Goal: Information Seeking & Learning: Learn about a topic

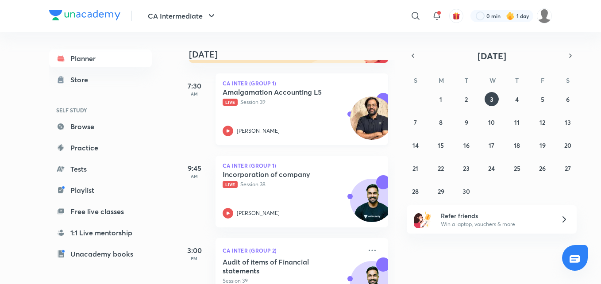
scroll to position [133, 0]
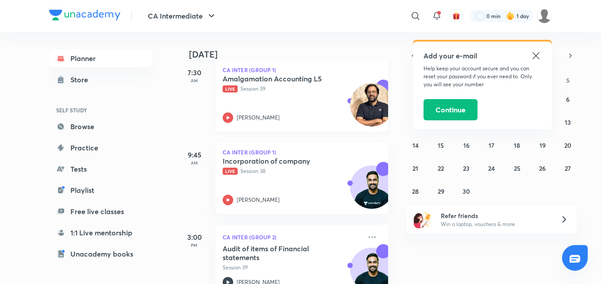
click at [233, 120] on div at bounding box center [228, 117] width 11 height 11
click at [535, 55] on icon at bounding box center [535, 55] width 7 height 7
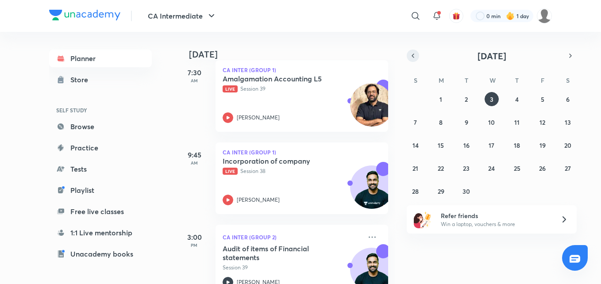
click at [414, 57] on icon "button" at bounding box center [412, 56] width 7 height 8
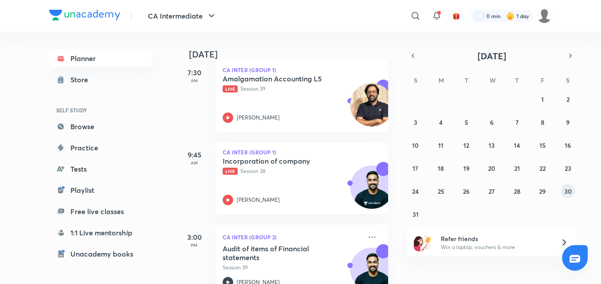
click at [571, 192] on abbr "30" at bounding box center [568, 191] width 8 height 8
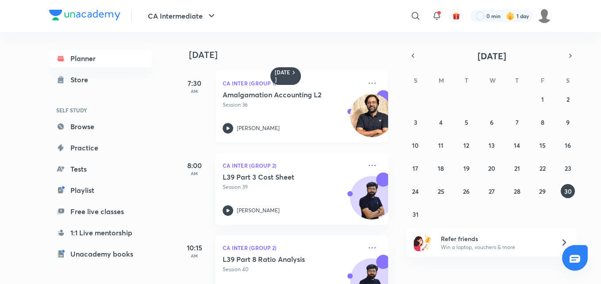
click at [227, 127] on icon at bounding box center [228, 128] width 3 height 3
click at [568, 52] on icon "button" at bounding box center [570, 56] width 7 height 8
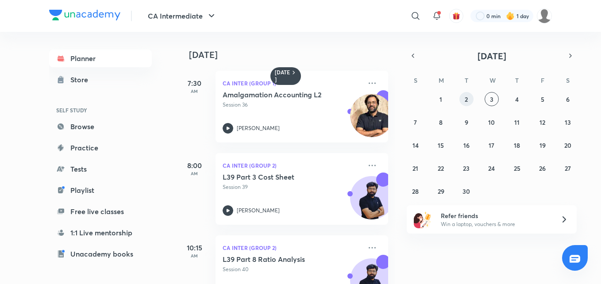
click at [464, 98] on button "2" at bounding box center [466, 99] width 14 height 14
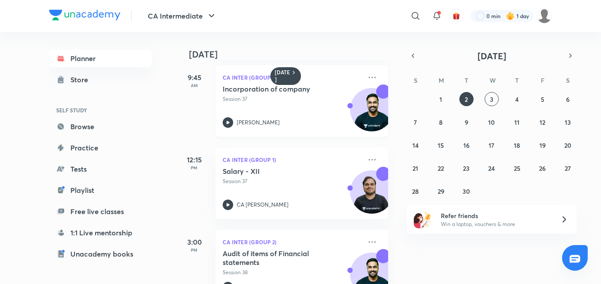
scroll to position [89, 0]
click at [227, 205] on icon at bounding box center [228, 204] width 3 height 3
